Goal: Information Seeking & Learning: Learn about a topic

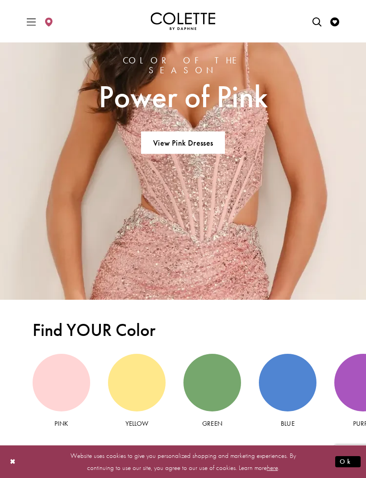
scroll to position [1268, 0]
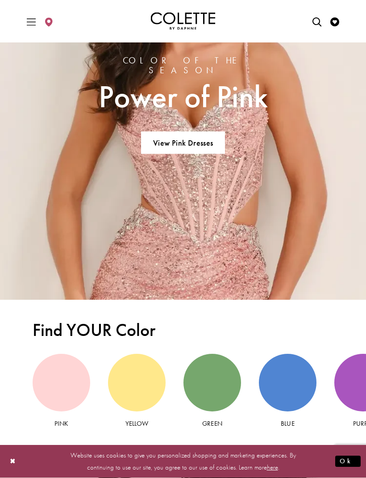
click at [203, 134] on link "View Pink Dresses" at bounding box center [182, 143] width 83 height 22
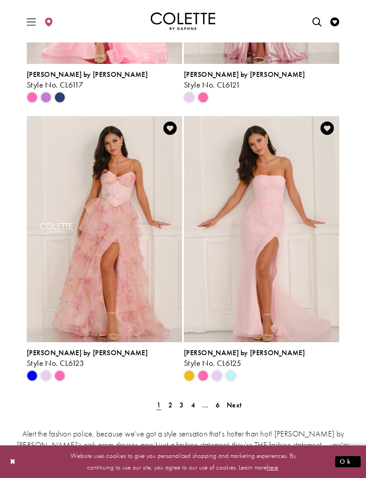
scroll to position [1677, 0]
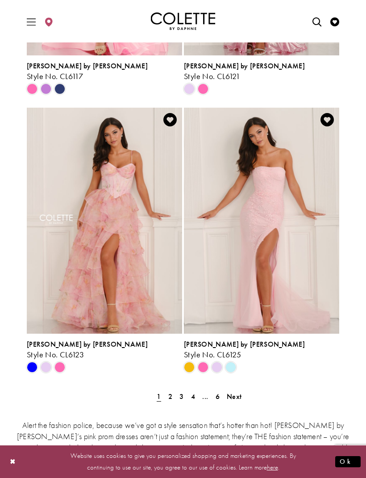
click at [174, 390] on link "2" at bounding box center [170, 396] width 9 height 13
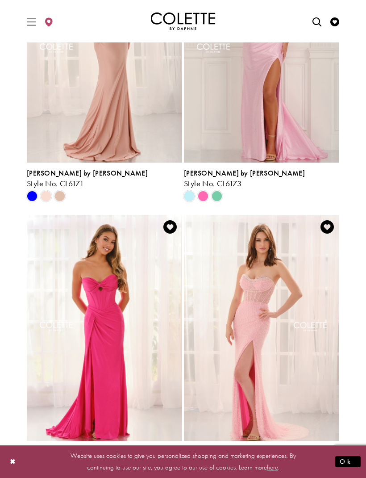
scroll to position [1614, 0]
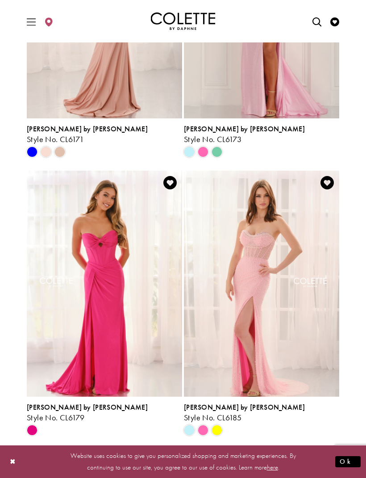
click at [184, 453] on link "3" at bounding box center [181, 459] width 9 height 13
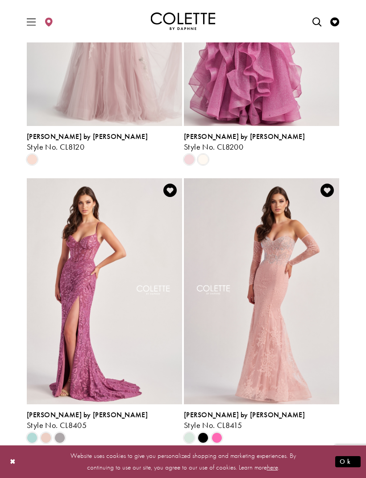
scroll to position [1606, 0]
click at [196, 460] on link "..." at bounding box center [201, 466] width 11 height 13
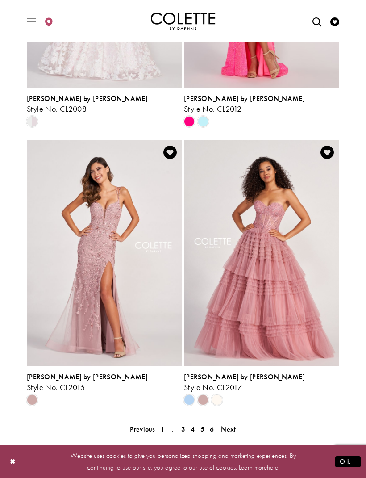
scroll to position [1661, 0]
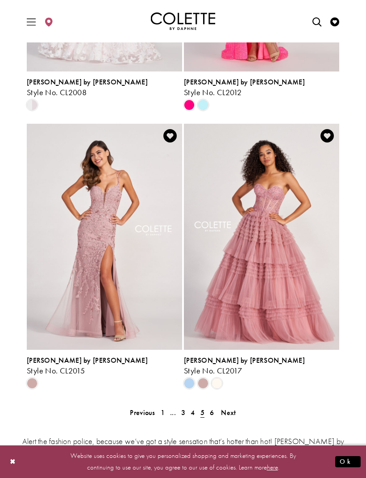
click at [216, 406] on link "6" at bounding box center [211, 412] width 9 height 13
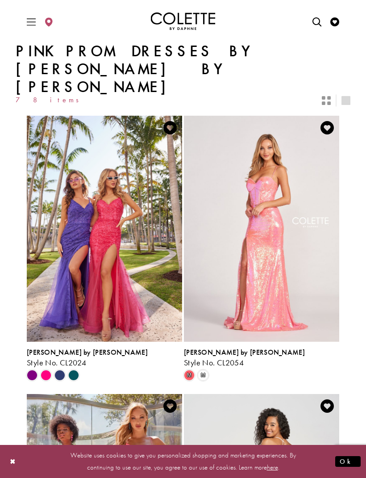
click at [23, 8] on div "Header Menu Left. Buttons: Hamburger menu , Store Locator" at bounding box center [40, 21] width 35 height 29
click at [33, 21] on icon "Toggle Main Navigation Menu" at bounding box center [31, 21] width 9 height 9
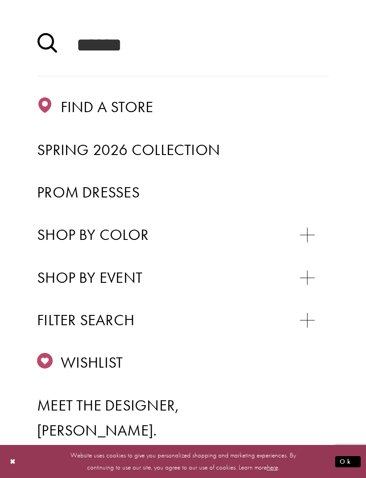
scroll to position [112, 0]
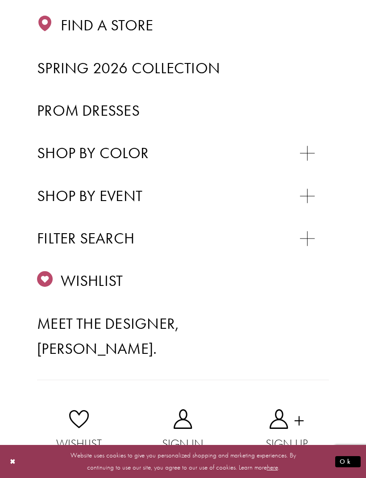
click at [0, 0] on div "Primary block" at bounding box center [0, 0] width 0 height 0
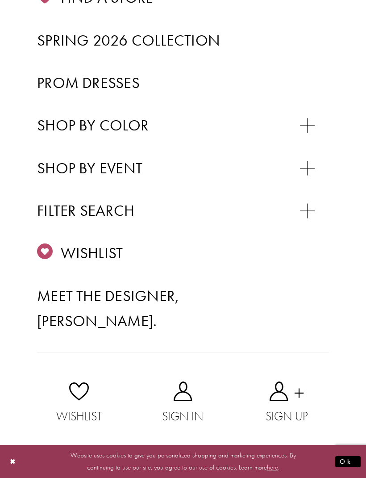
scroll to position [184, 0]
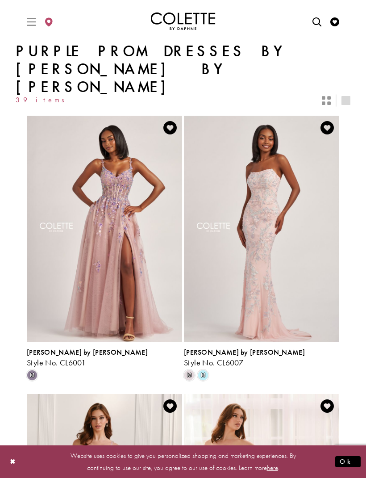
click at [23, 12] on div "Header Menu Left. Buttons: Hamburger menu , Store Locator" at bounding box center [40, 21] width 35 height 29
click at [36, 19] on icon "Toggle Main Navigation Menu" at bounding box center [31, 21] width 9 height 9
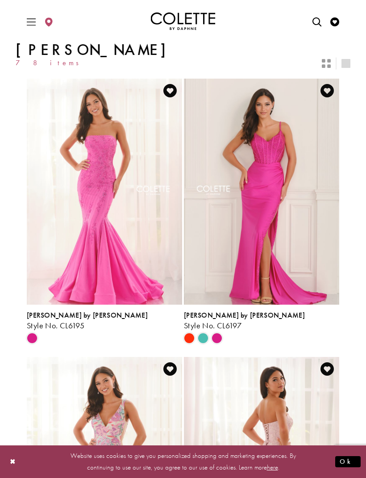
scroll to position [30, 0]
